Goal: Navigation & Orientation: Find specific page/section

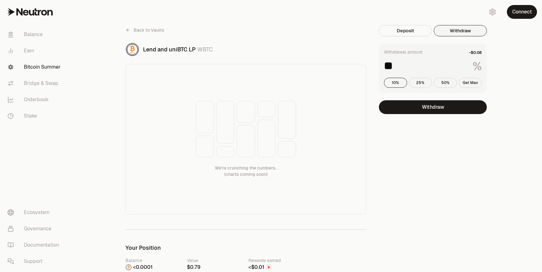
click at [28, 85] on link "Bridge & Swap" at bounding box center [35, 83] width 65 height 16
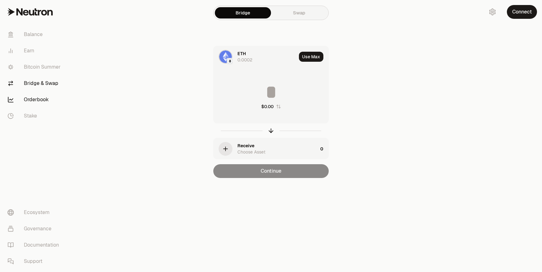
click at [21, 97] on link "Orderbook" at bounding box center [35, 100] width 65 height 16
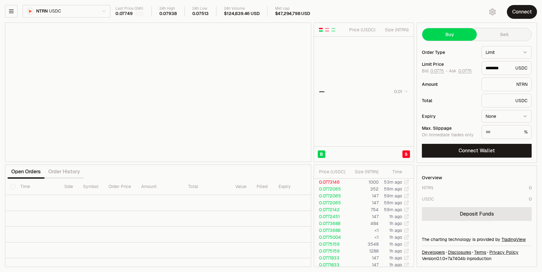
type input "********"
